Goal: Transaction & Acquisition: Book appointment/travel/reservation

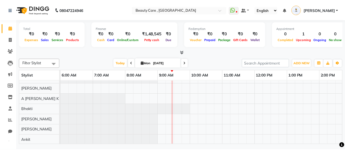
scroll to position [41, 0]
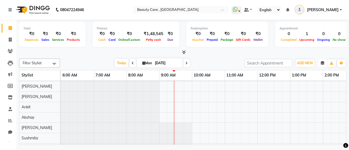
click at [323, 62] on icon "button" at bounding box center [322, 63] width 3 height 3
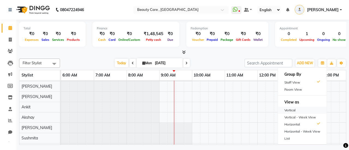
click at [294, 110] on div "Vertical" at bounding box center [302, 110] width 49 height 7
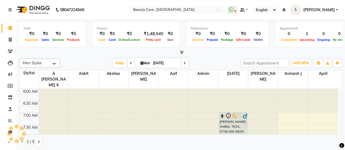
scroll to position [71, 0]
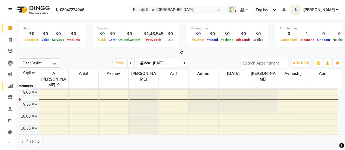
click at [11, 88] on icon at bounding box center [10, 86] width 5 height 4
select select
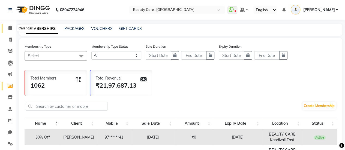
click at [8, 28] on span at bounding box center [10, 28] width 10 height 6
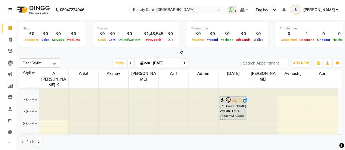
scroll to position [15, 0]
click at [143, 37] on div "Petty cash" at bounding box center [154, 40] width 24 height 6
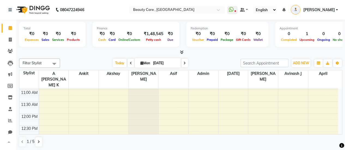
scroll to position [119, 0]
click at [107, 120] on td at bounding box center [188, 123] width 299 height 6
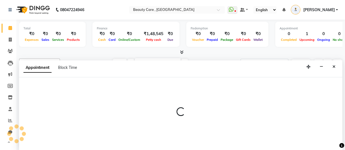
select select "60558"
select select "tentative"
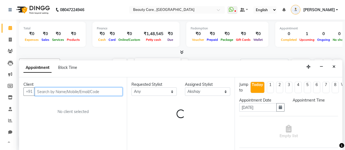
select select "720"
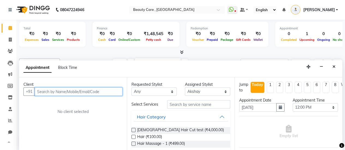
click at [92, 90] on input "text" at bounding box center [79, 92] width 88 height 8
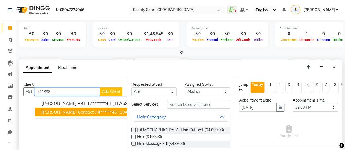
click at [95, 112] on ngb-highlight "74******45" at bounding box center [106, 111] width 22 height 5
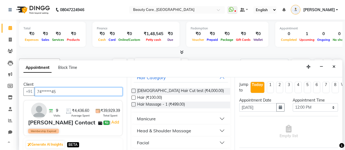
scroll to position [53, 0]
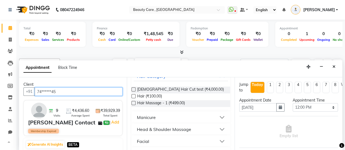
type input "74******45"
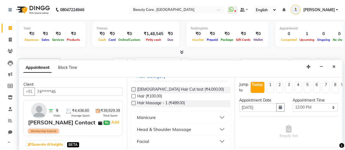
click at [134, 99] on label at bounding box center [134, 96] width 4 height 4
click at [134, 99] on input "checkbox" at bounding box center [134, 97] width 4 height 4
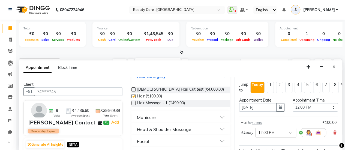
checkbox input "false"
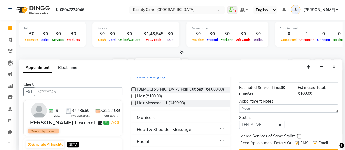
scroll to position [80, 0]
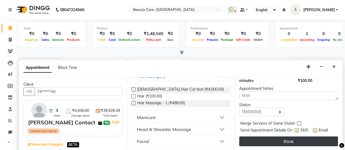
click at [276, 137] on button "Book" at bounding box center [288, 142] width 99 height 10
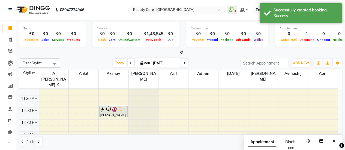
scroll to position [125, 0]
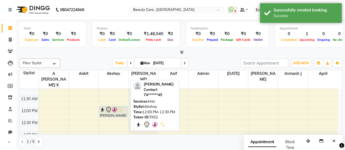
click at [108, 107] on icon at bounding box center [108, 110] width 7 height 7
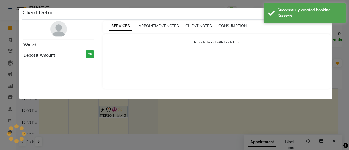
select select "7"
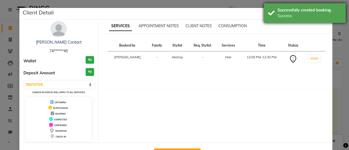
click at [272, 13] on div "Successfully created booking. Success" at bounding box center [305, 13] width 82 height 20
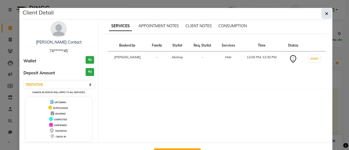
click at [325, 13] on icon "button" at bounding box center [326, 13] width 3 height 4
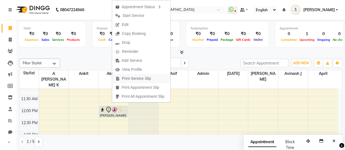
click at [132, 78] on span "Print Service Slip" at bounding box center [136, 79] width 29 height 6
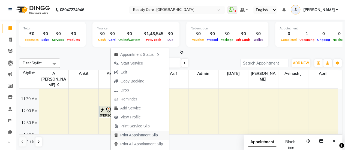
click at [127, 137] on span "Print Appointment Slip" at bounding box center [139, 136] width 38 height 6
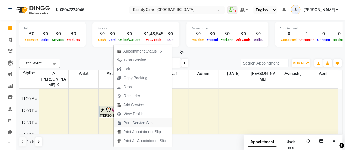
click at [138, 126] on span "Print Service Slip" at bounding box center [135, 123] width 42 height 9
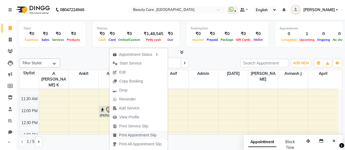
click at [120, 139] on span "Print Appointment Slip" at bounding box center [134, 135] width 50 height 9
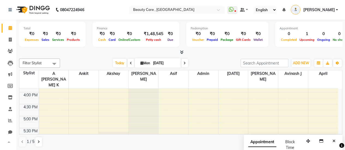
scroll to position [237, 0]
